Goal: Task Accomplishment & Management: Manage account settings

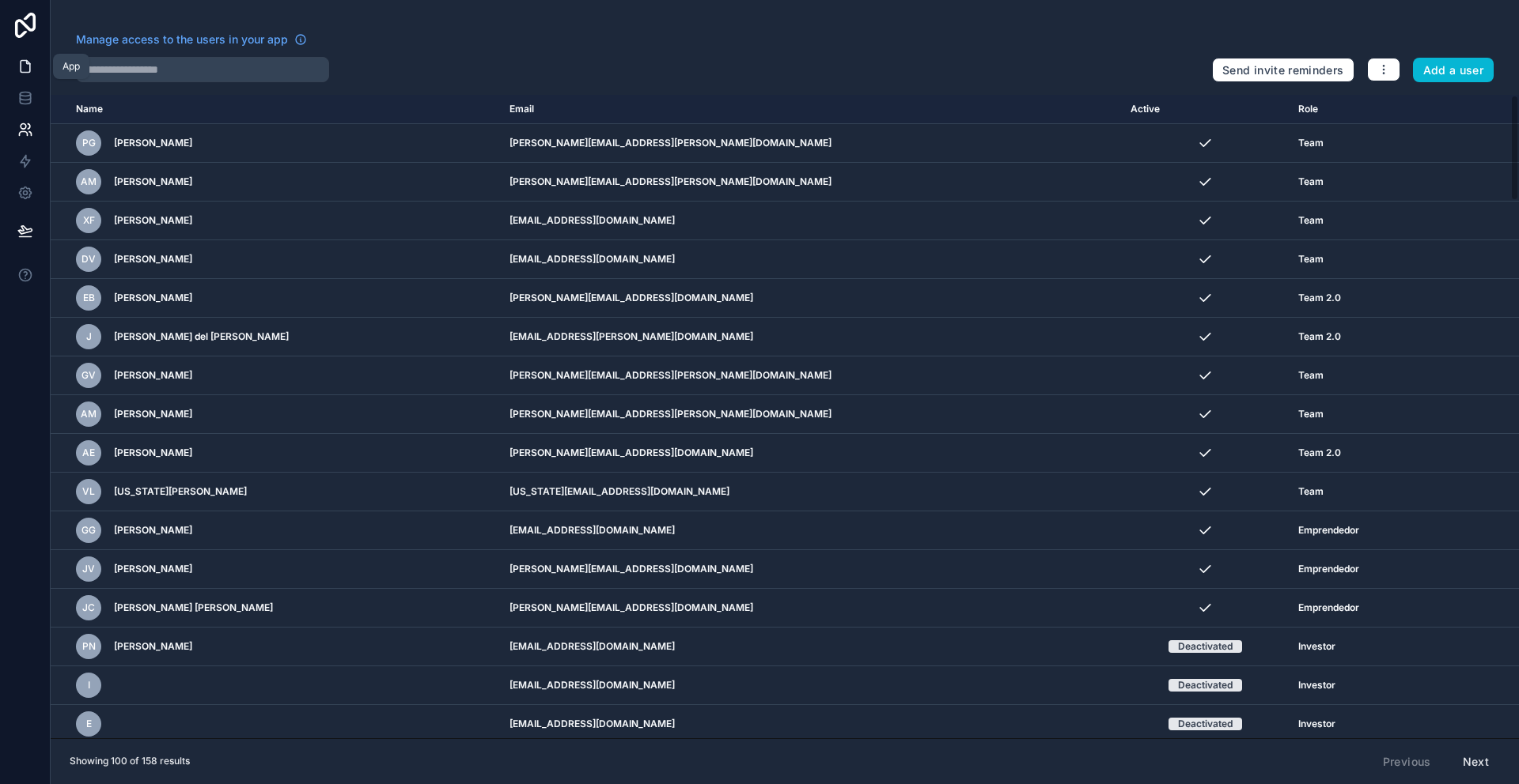
click at [33, 60] on link at bounding box center [25, 66] width 50 height 31
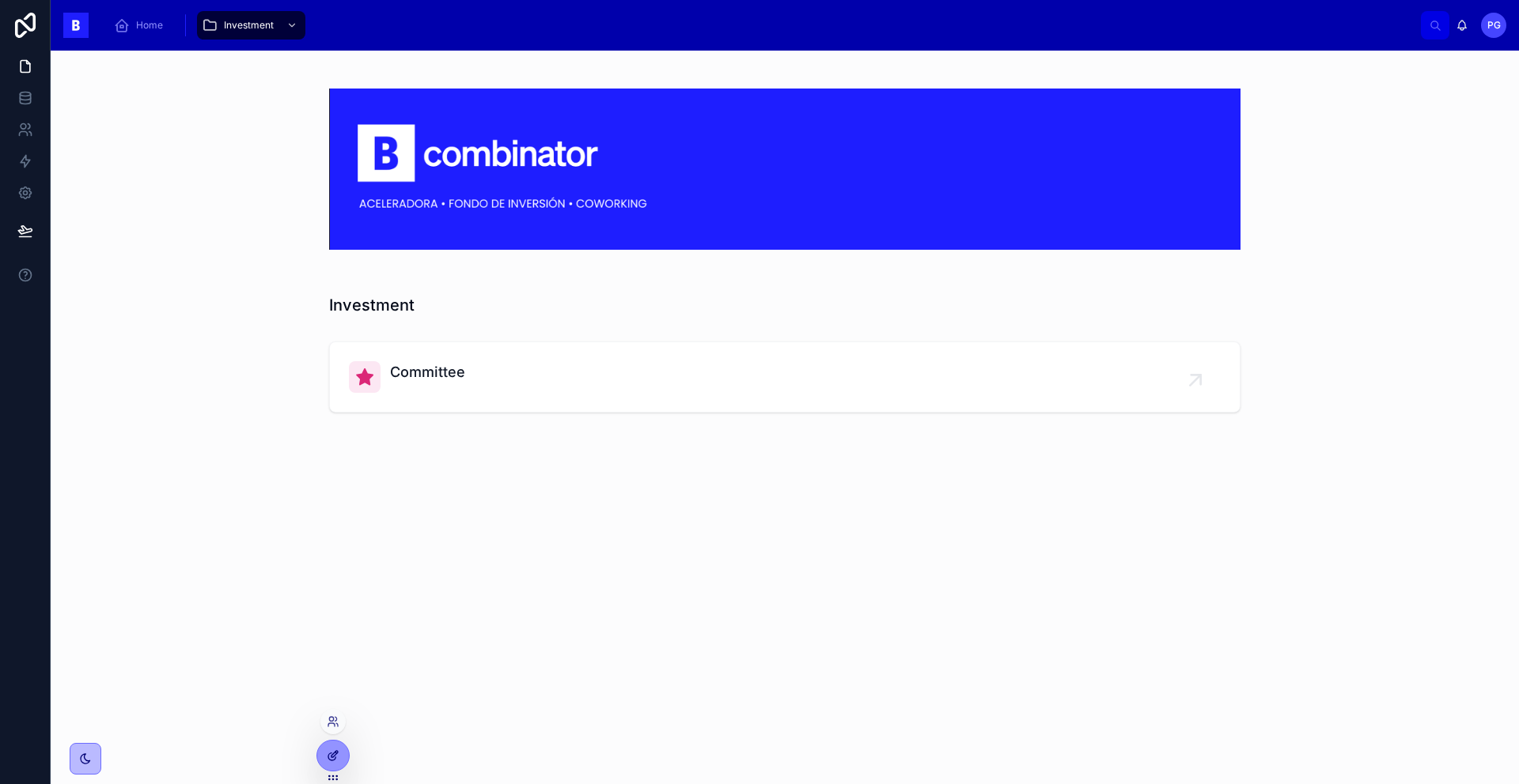
click at [337, 754] on icon at bounding box center [333, 756] width 13 height 13
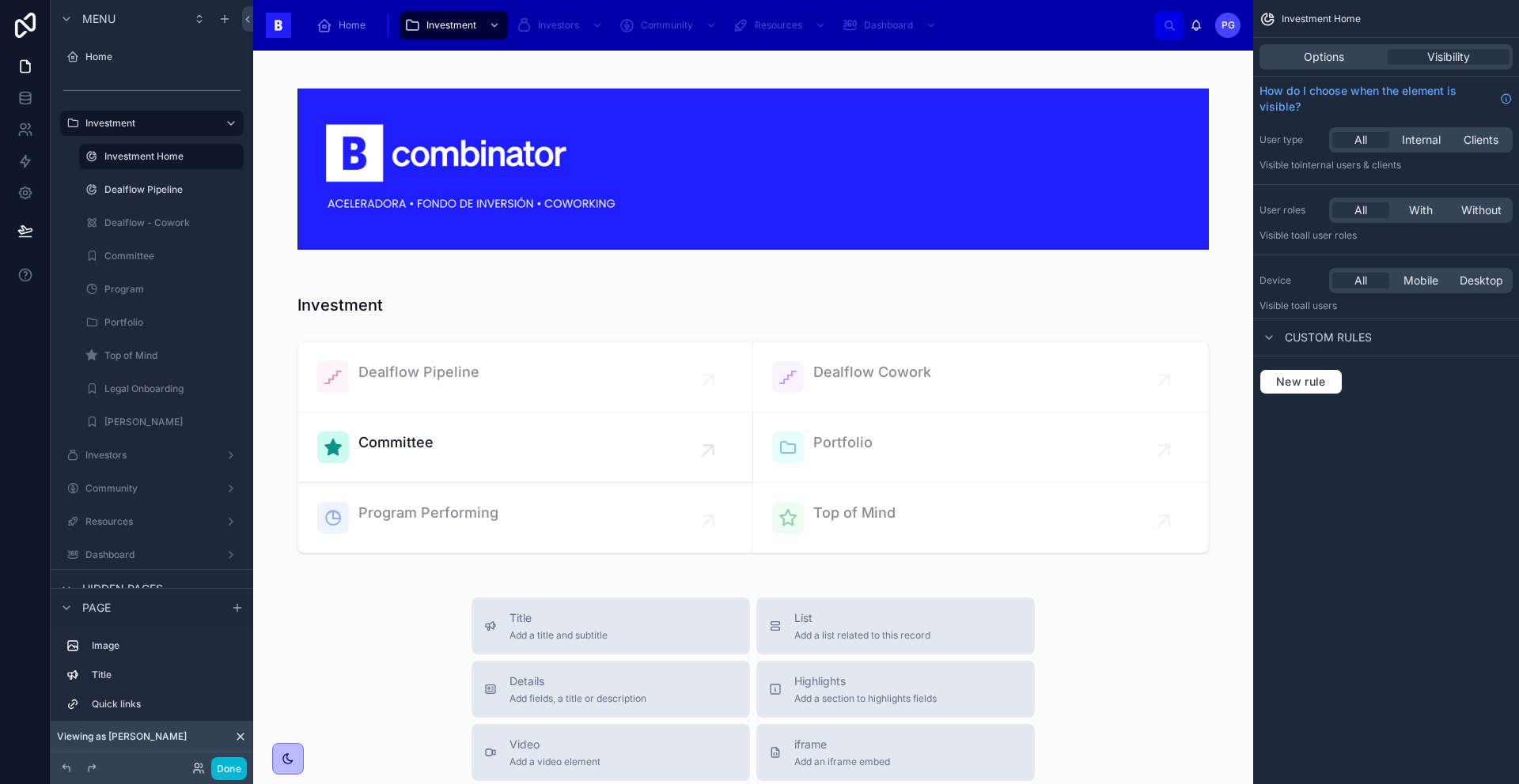
click at [240, 737] on icon at bounding box center [241, 737] width 13 height 13
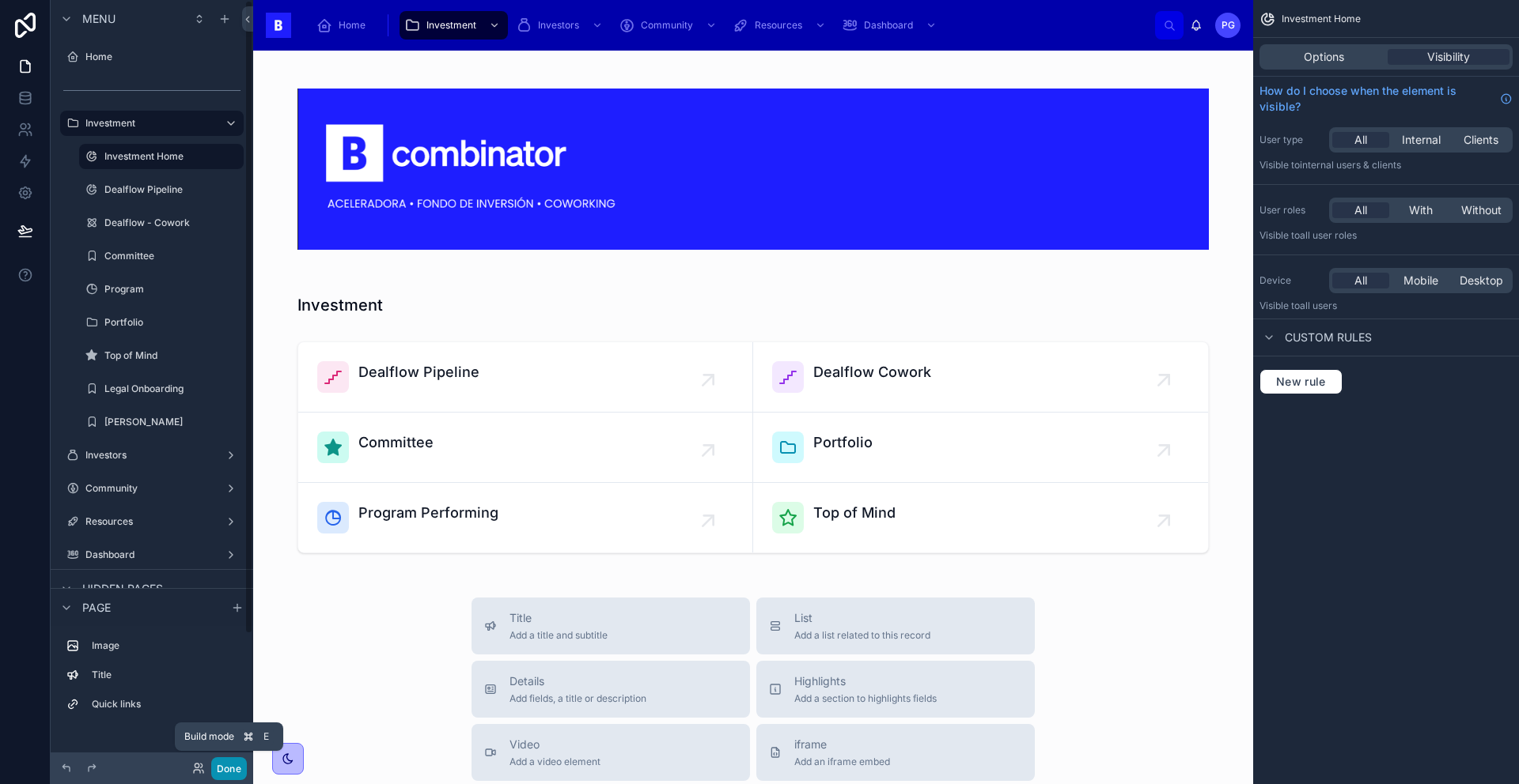
click at [228, 770] on button "Done" at bounding box center [229, 769] width 35 height 23
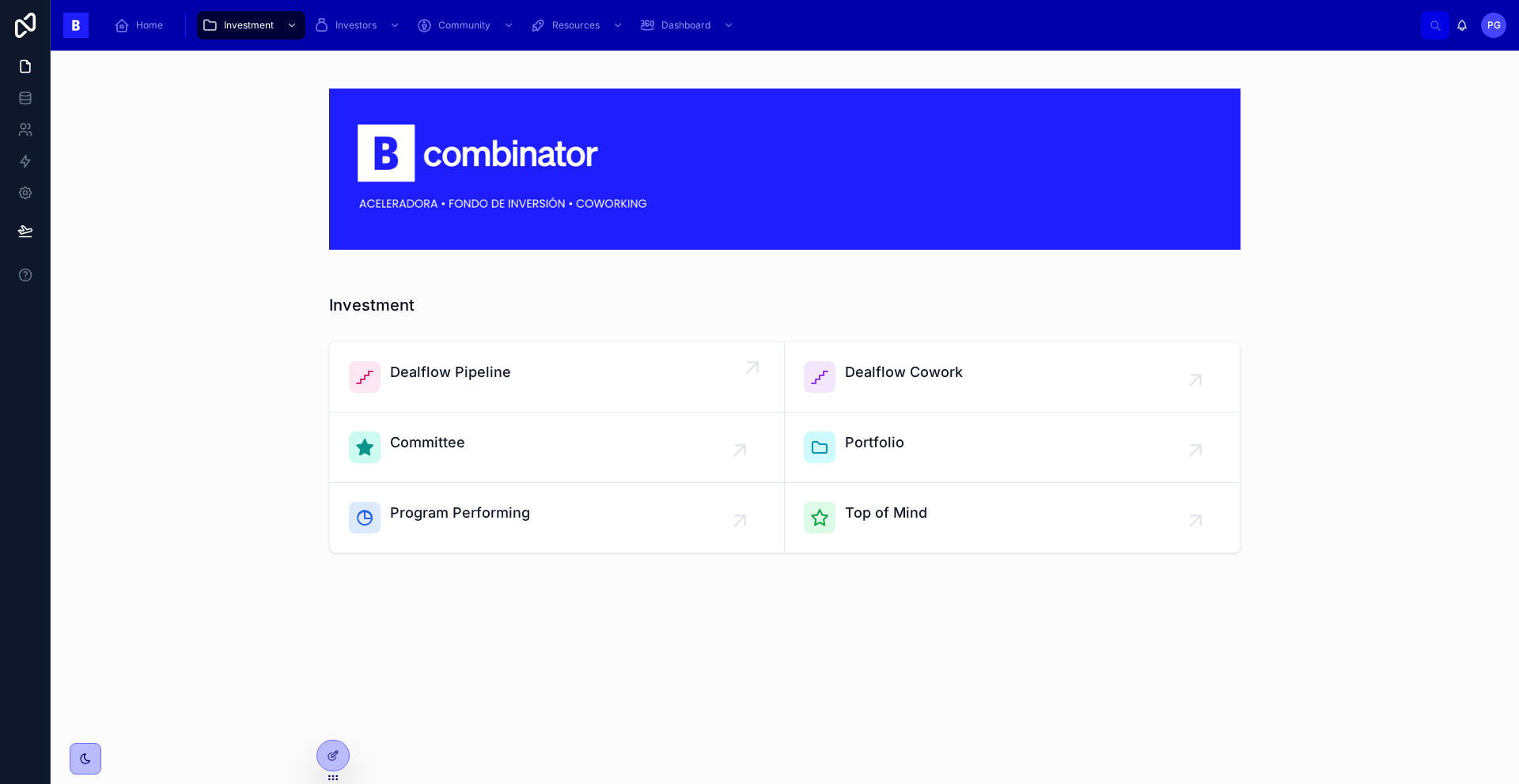
click at [536, 385] on div "Dealflow Pipeline" at bounding box center [557, 376] width 416 height 31
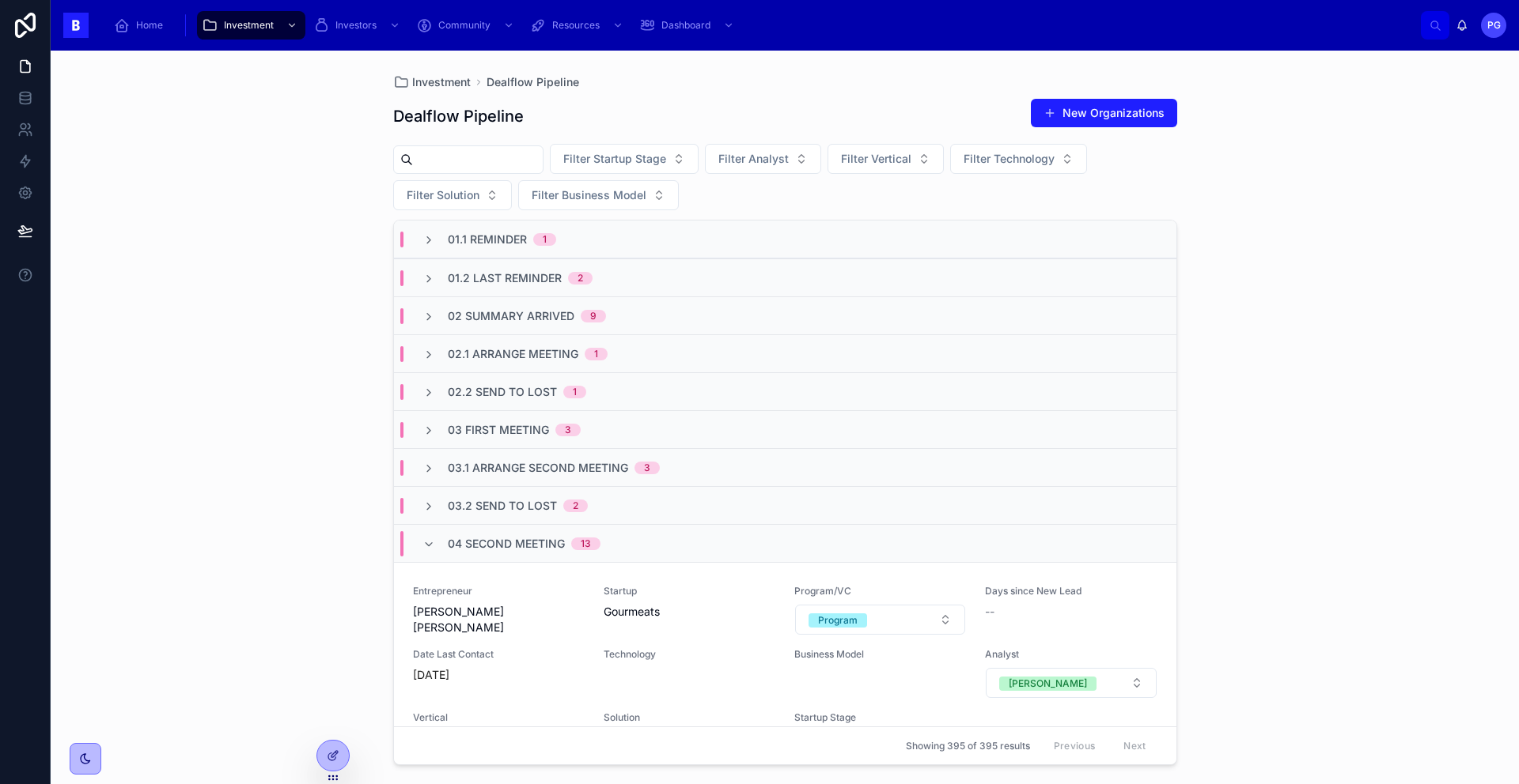
click at [459, 165] on input "text" at bounding box center [477, 160] width 130 height 23
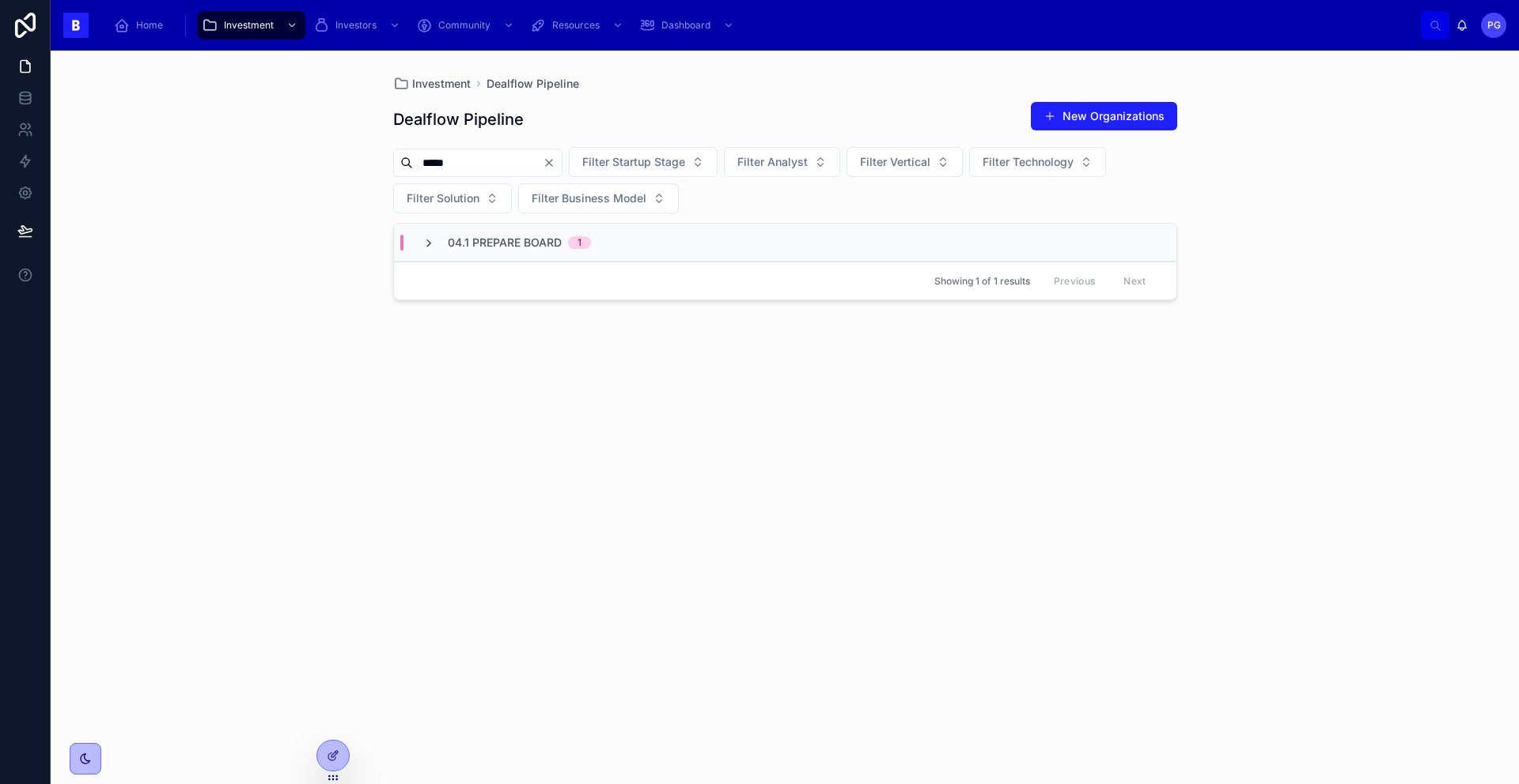
type input "*****"
click at [422, 239] on icon at bounding box center [429, 244] width 13 height 13
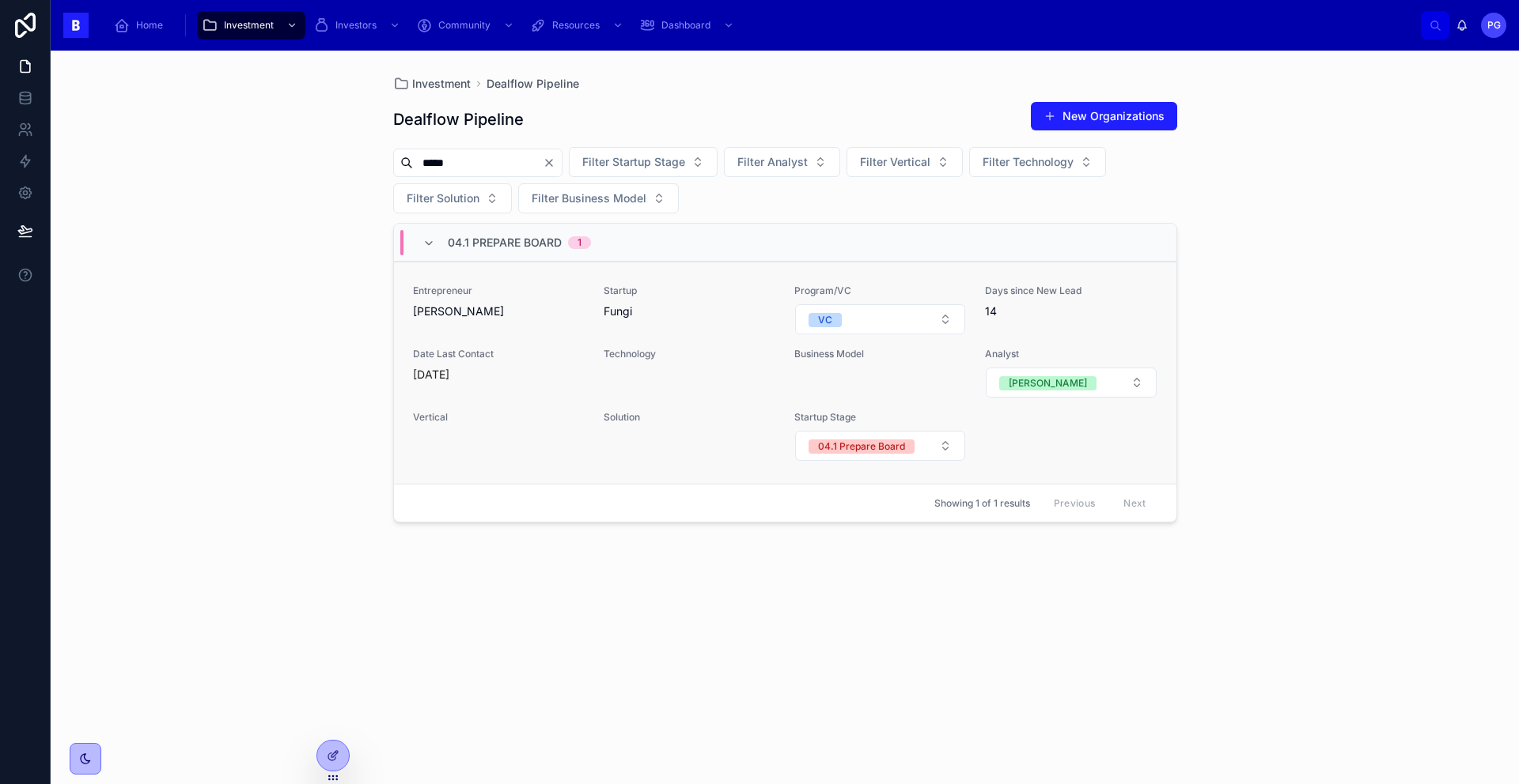
click at [688, 298] on div "Startup Fungi" at bounding box center [689, 302] width 171 height 35
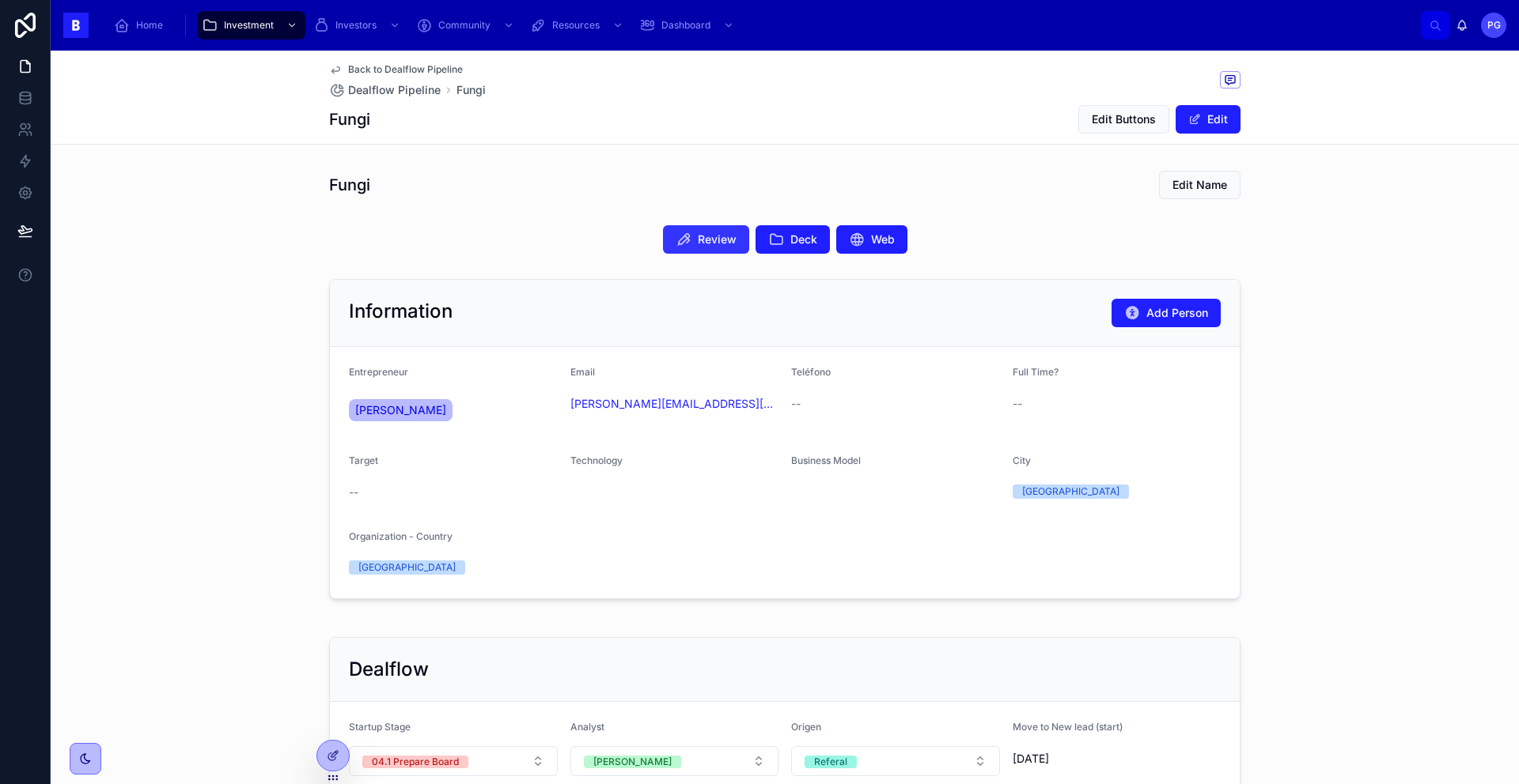
click at [698, 238] on span "Review" at bounding box center [717, 240] width 39 height 16
click at [285, 31] on div "scrollable content" at bounding box center [290, 25] width 21 height 25
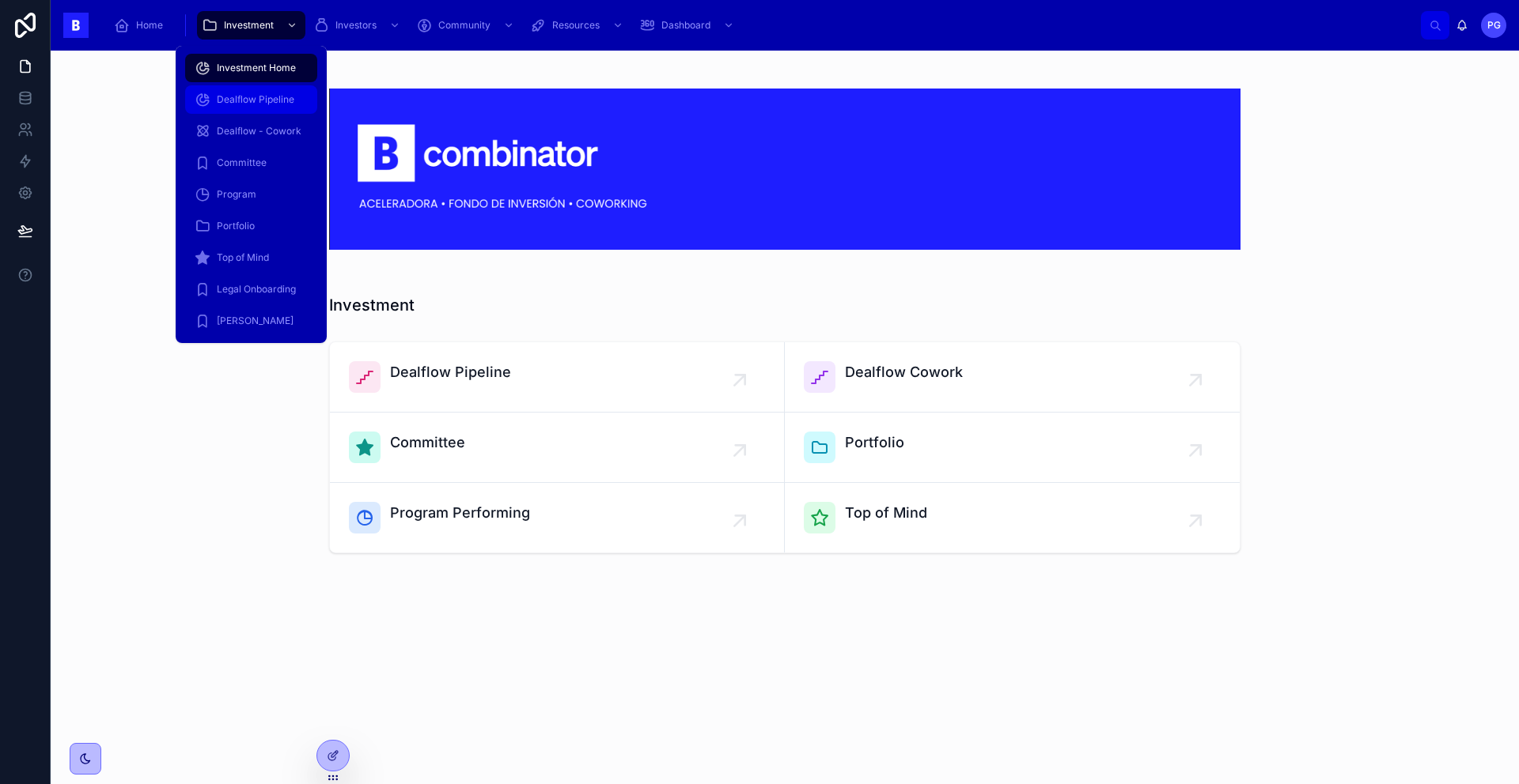
click at [274, 104] on span "Dealflow Pipeline" at bounding box center [255, 100] width 77 height 13
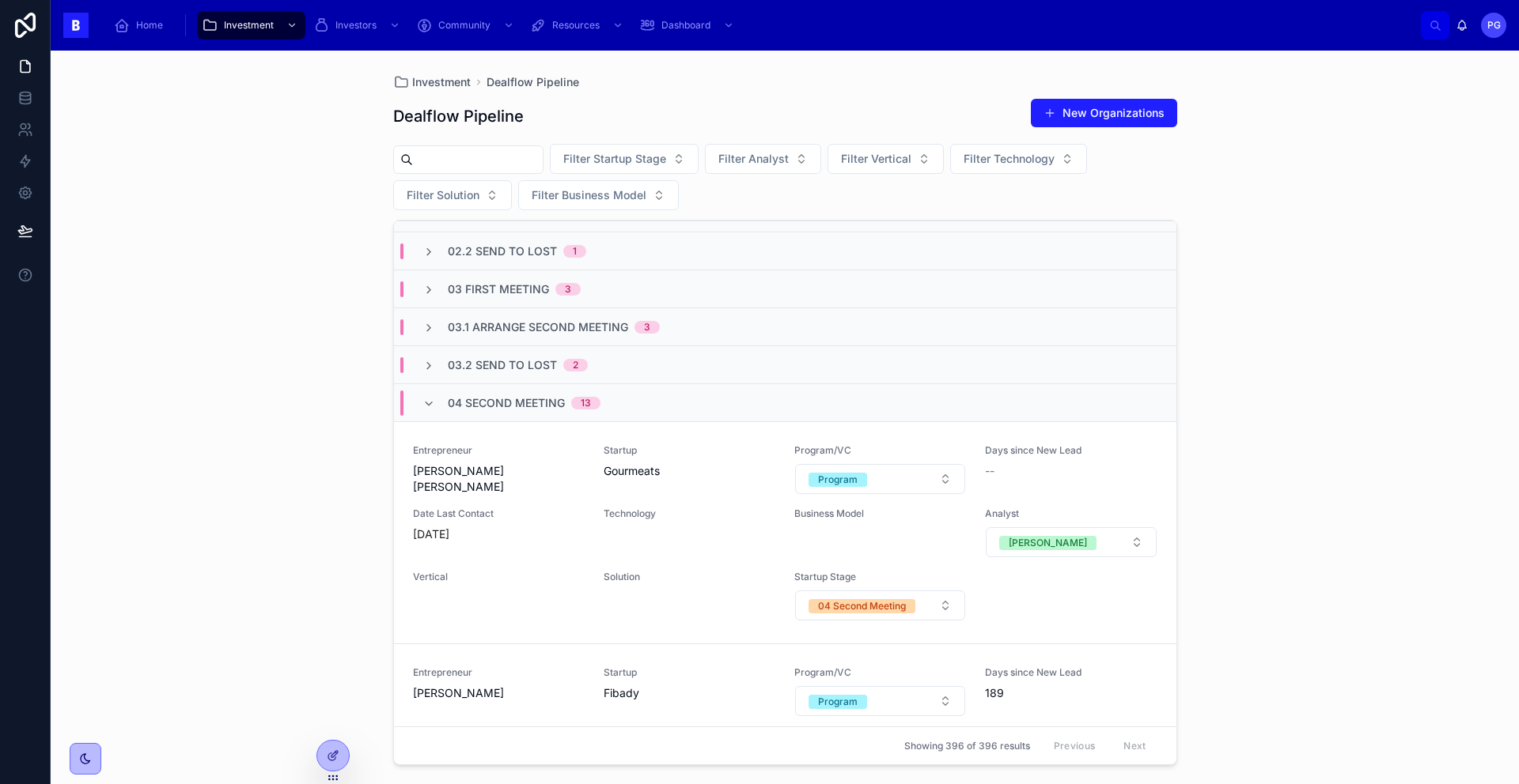
scroll to position [197, 0]
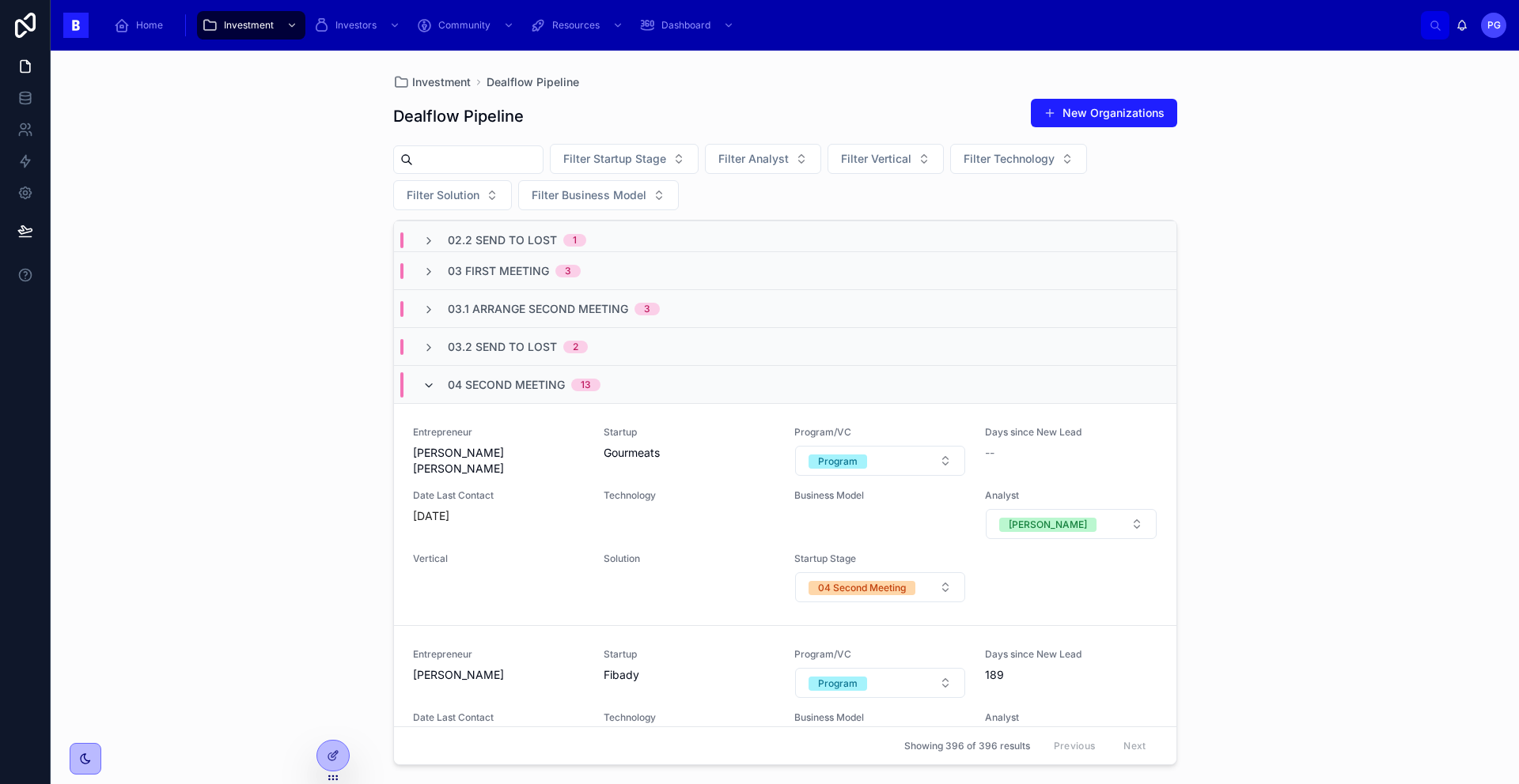
click at [427, 387] on icon at bounding box center [429, 386] width 13 height 13
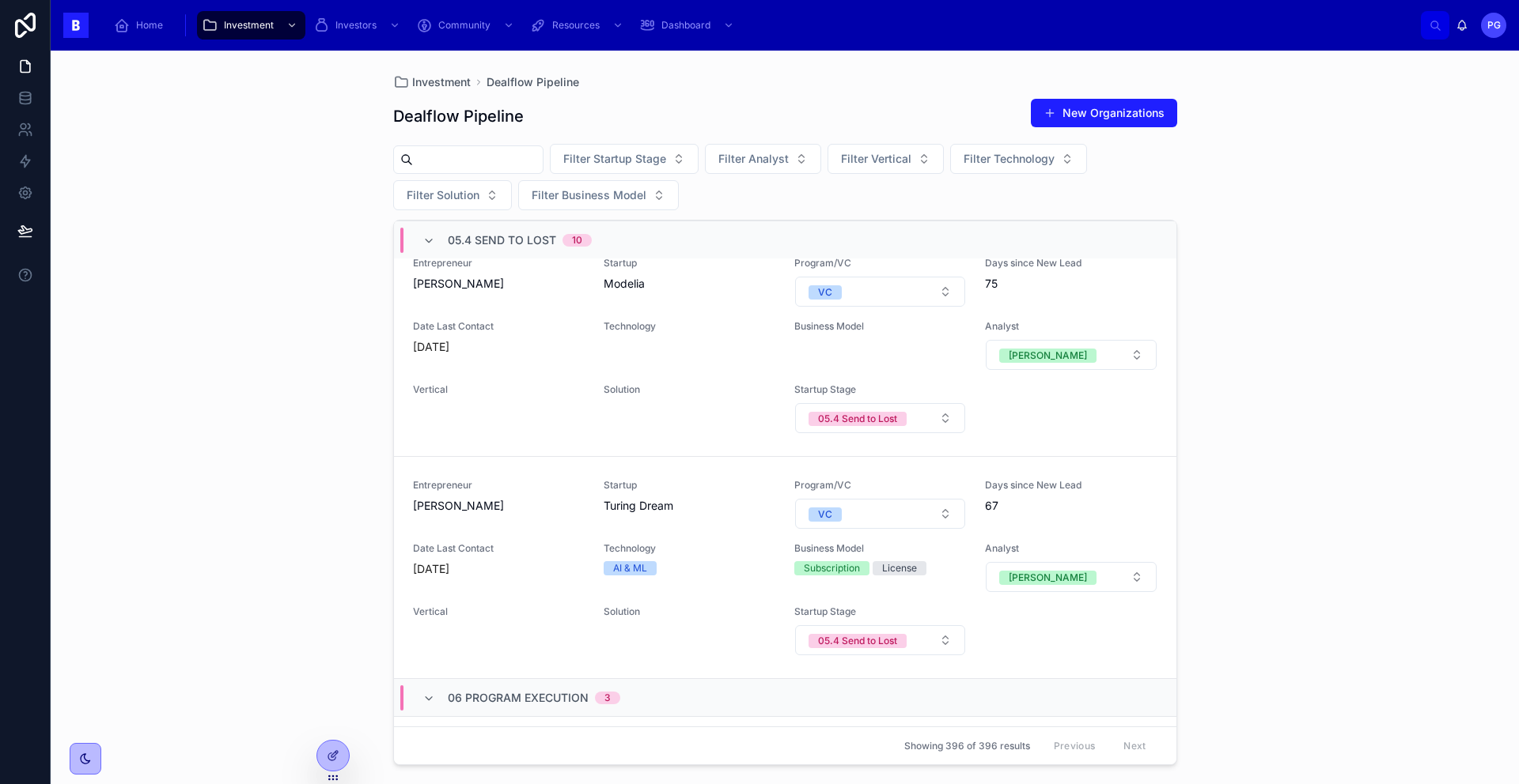
scroll to position [4186, 0]
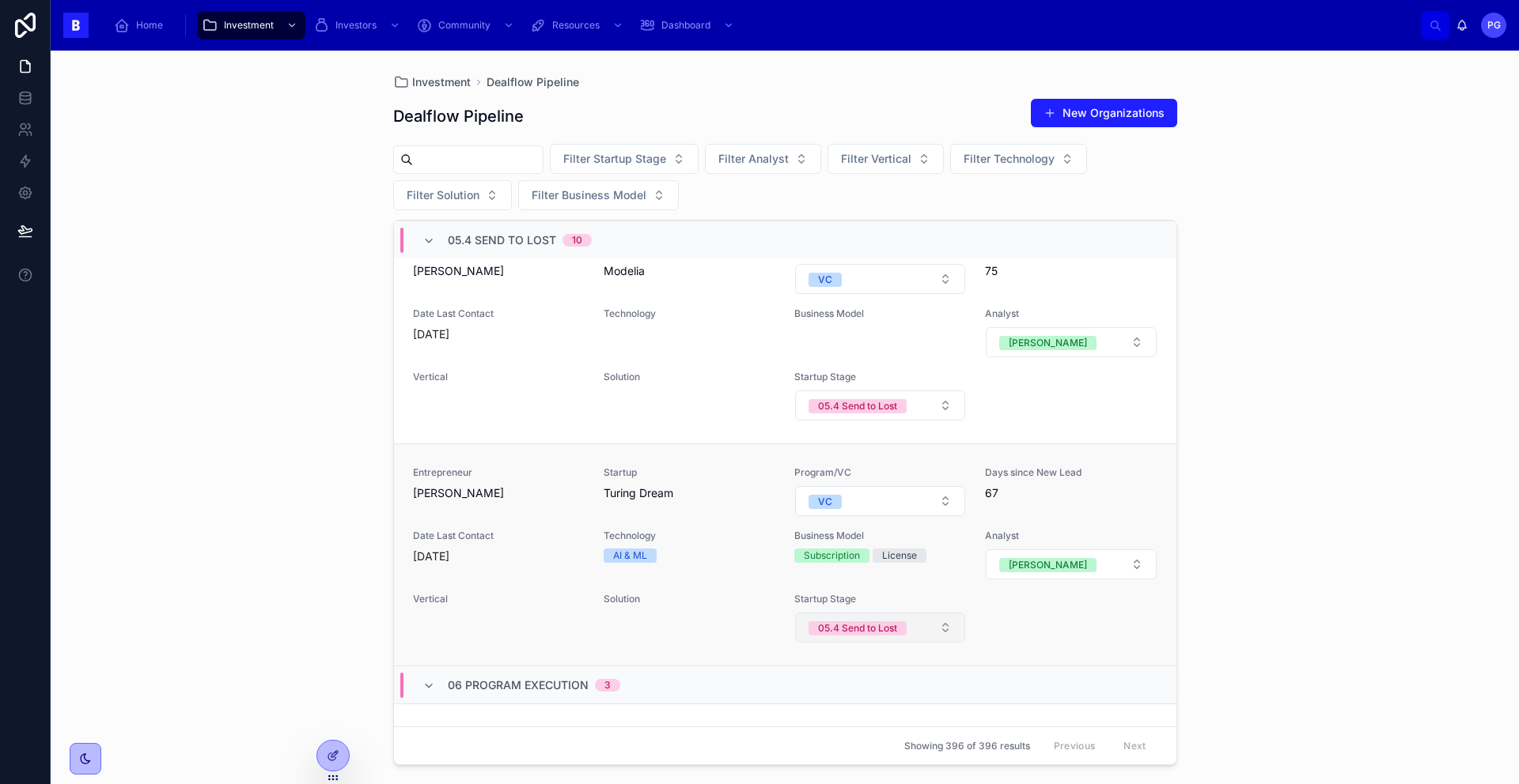
click at [940, 613] on button "05.4 Send to Lost" at bounding box center [879, 627] width 170 height 30
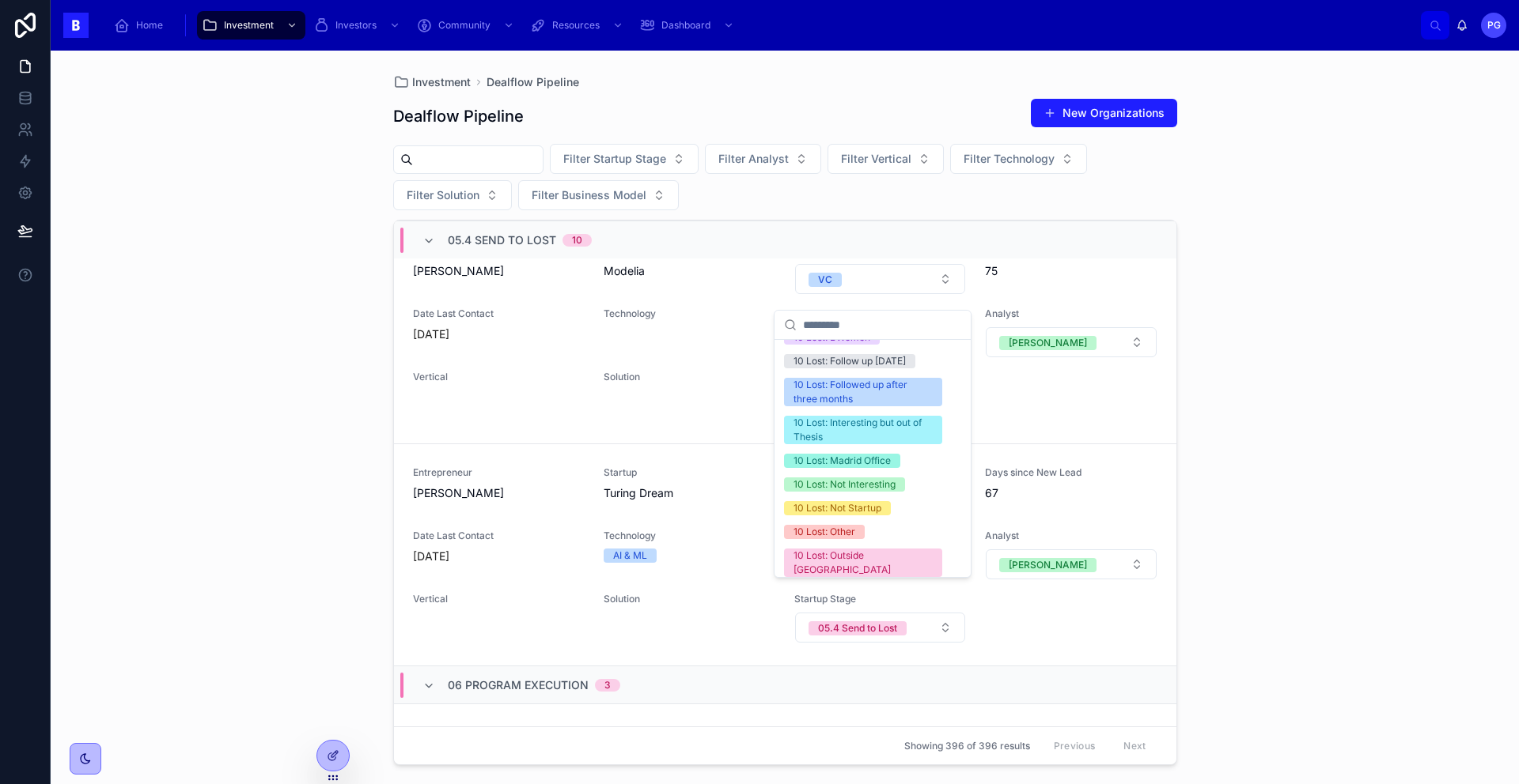
scroll to position [651, 0]
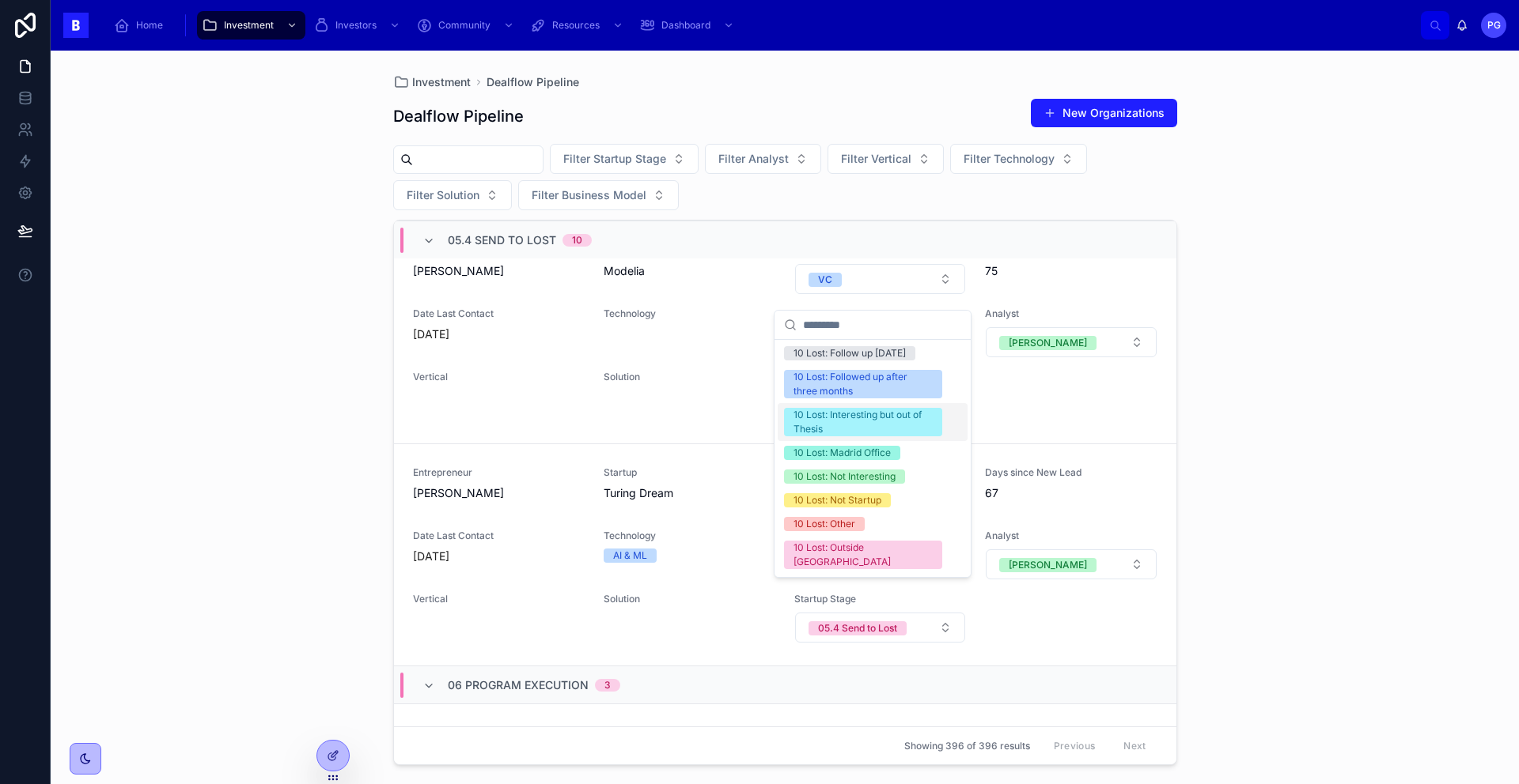
click at [862, 437] on div "10 Lost: Interesting but out of Thesis" at bounding box center [862, 421] width 139 height 28
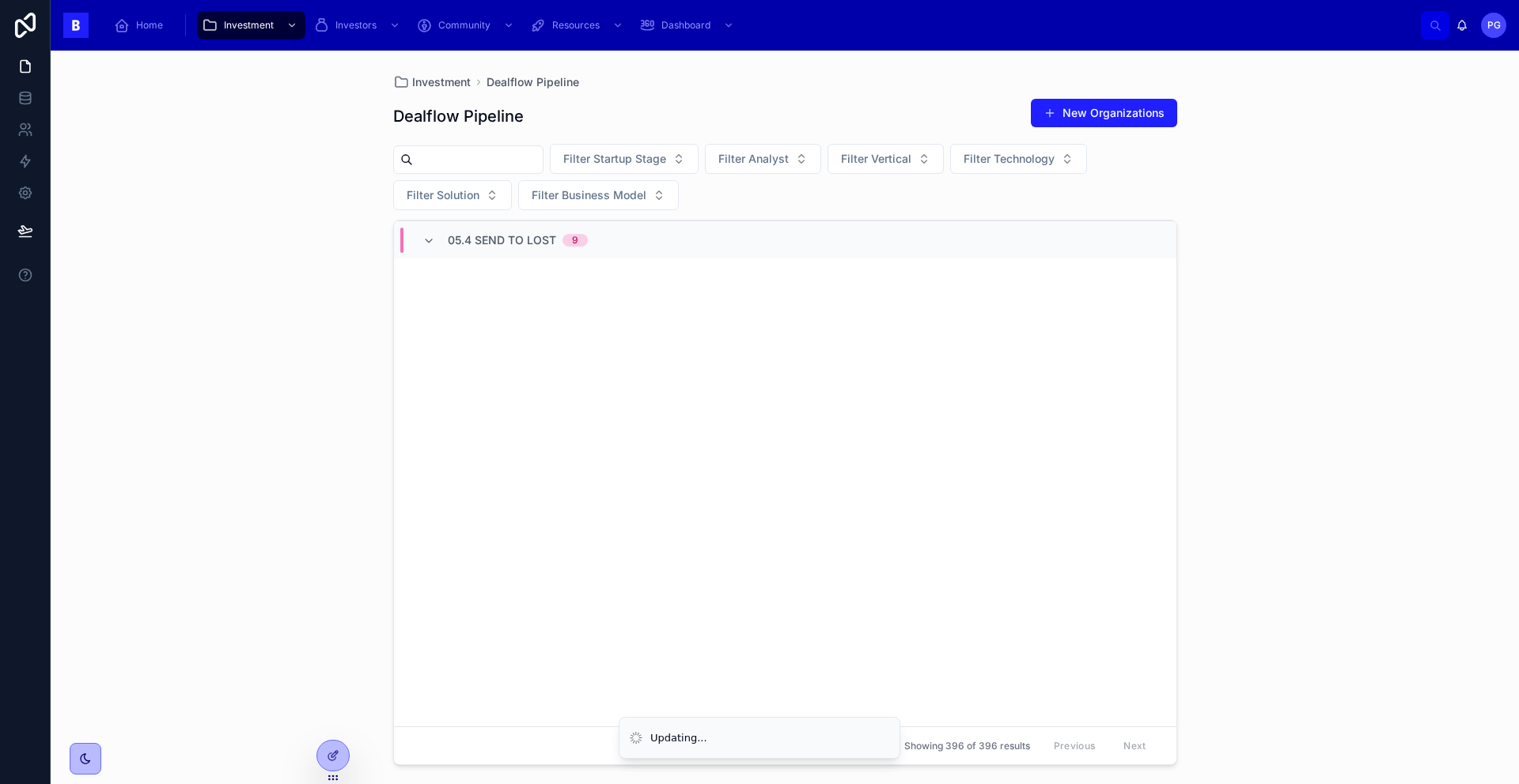
scroll to position [372, 0]
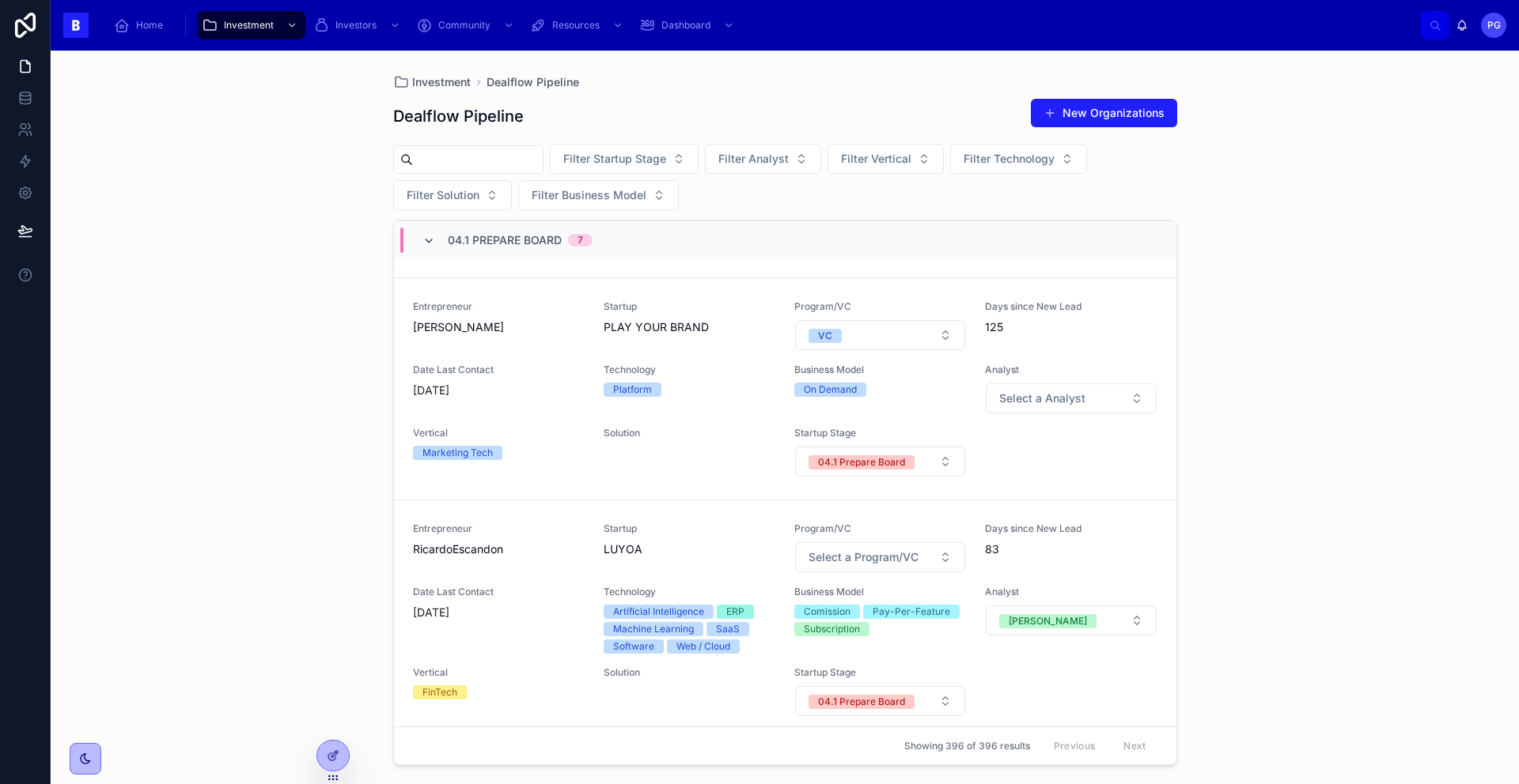
click at [428, 239] on icon at bounding box center [429, 241] width 13 height 13
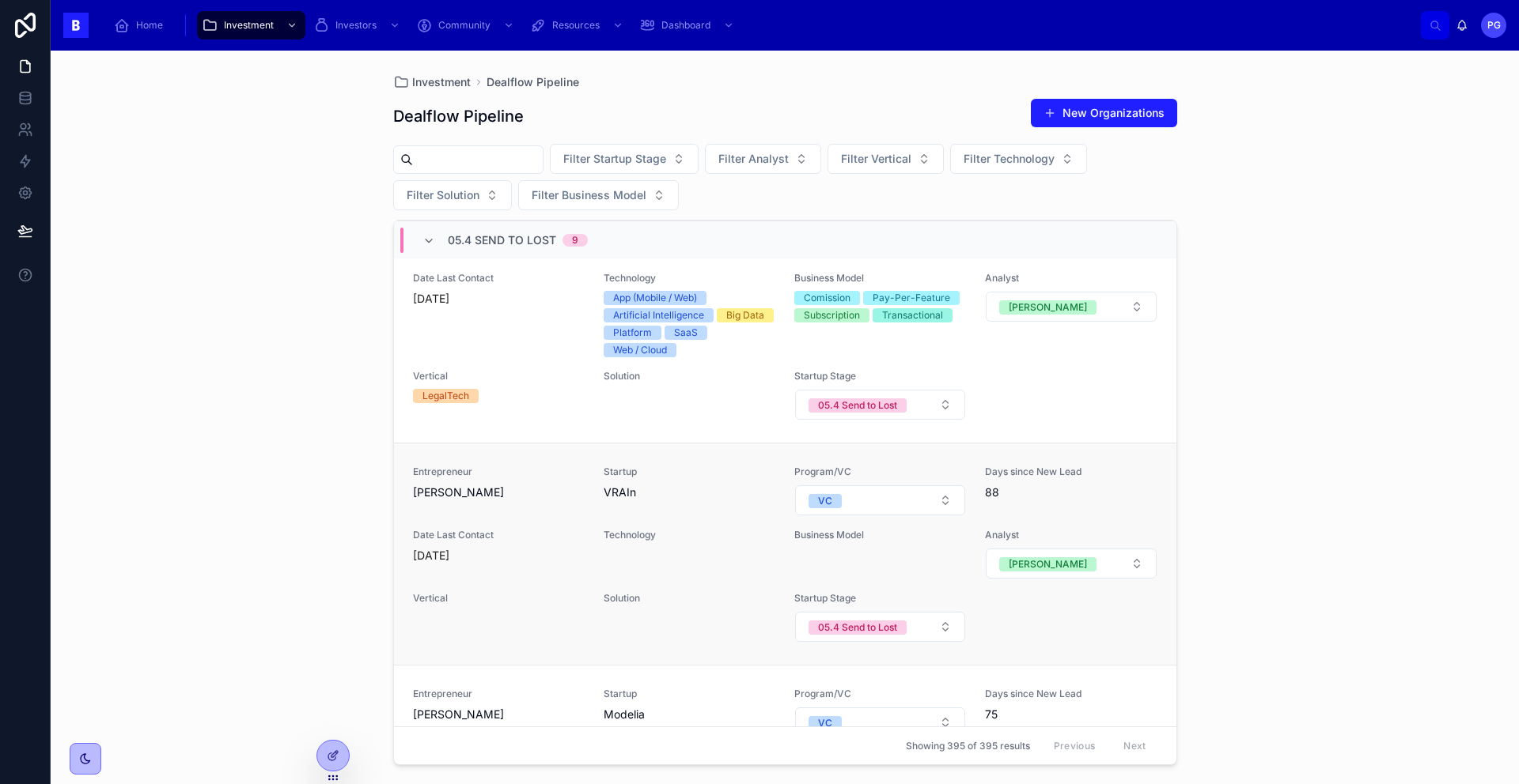
scroll to position [1971, 0]
click at [935, 610] on button "05.4 Send to Lost" at bounding box center [879, 624] width 170 height 30
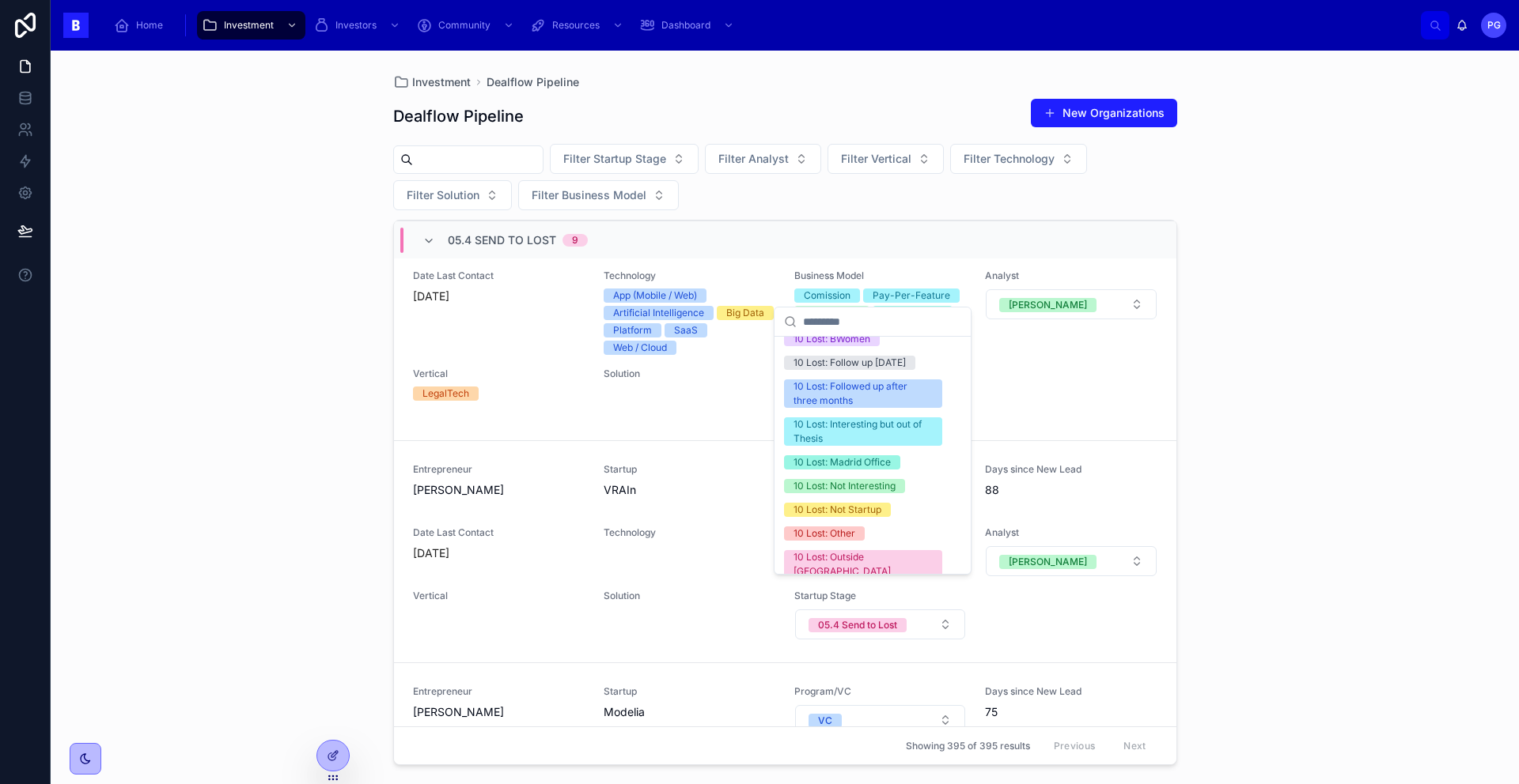
scroll to position [638, 0]
click at [851, 448] on div "10 Lost: Interesting but out of Thesis" at bounding box center [862, 433] width 139 height 28
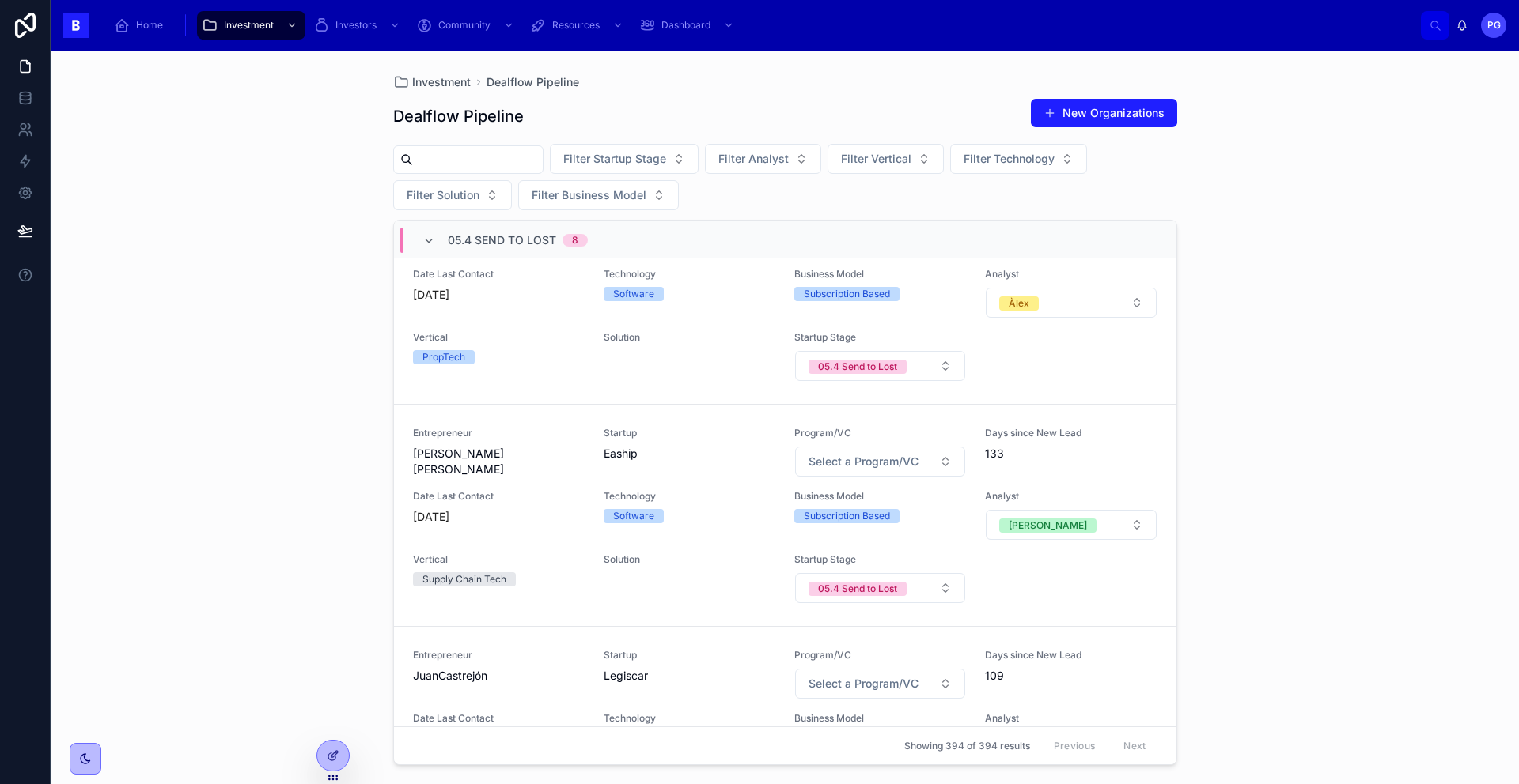
scroll to position [1526, 0]
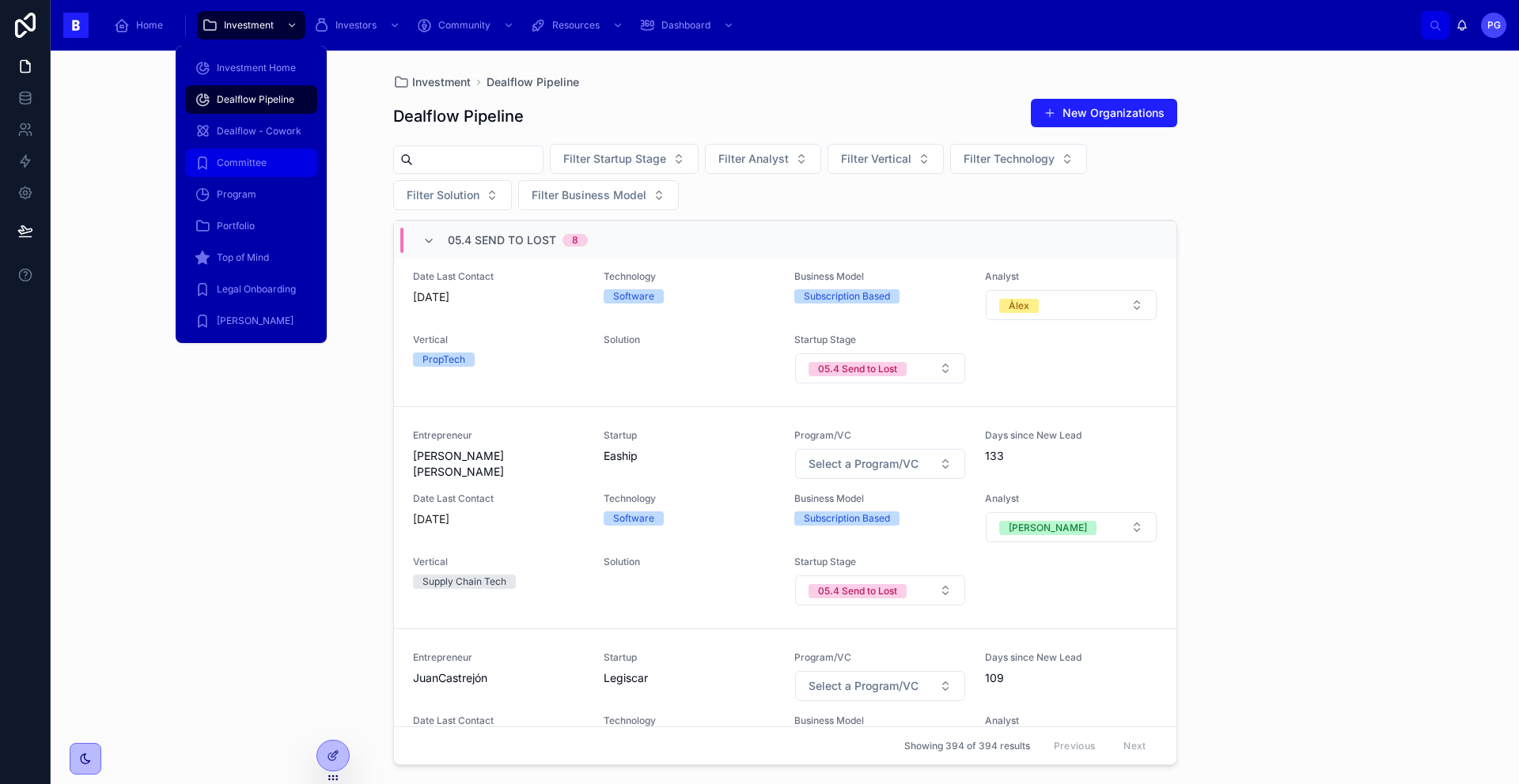
click at [257, 157] on span "Committee" at bounding box center [241, 163] width 50 height 13
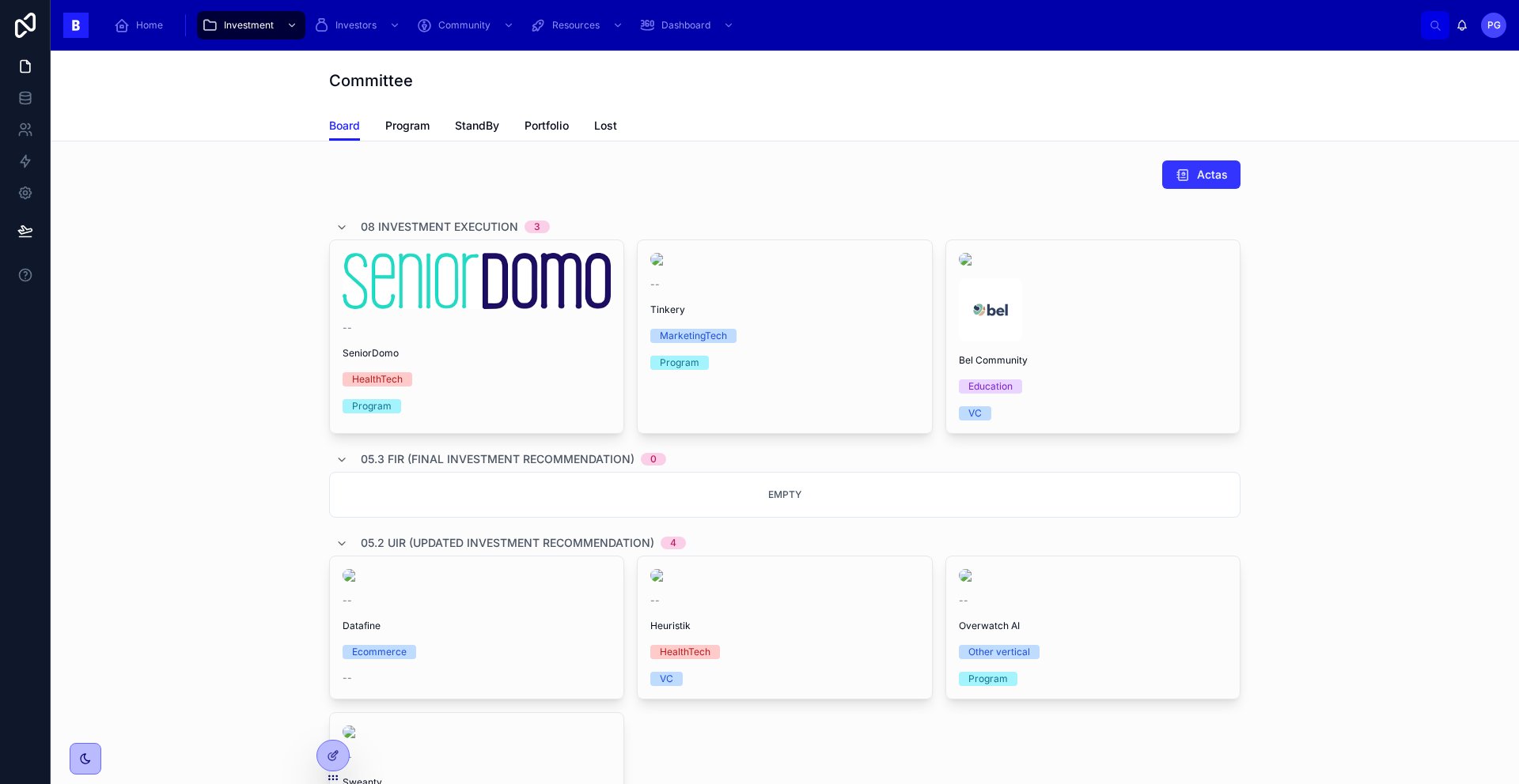
click at [1197, 180] on span "Actas" at bounding box center [1212, 174] width 31 height 16
